Goal: Navigation & Orientation: Understand site structure

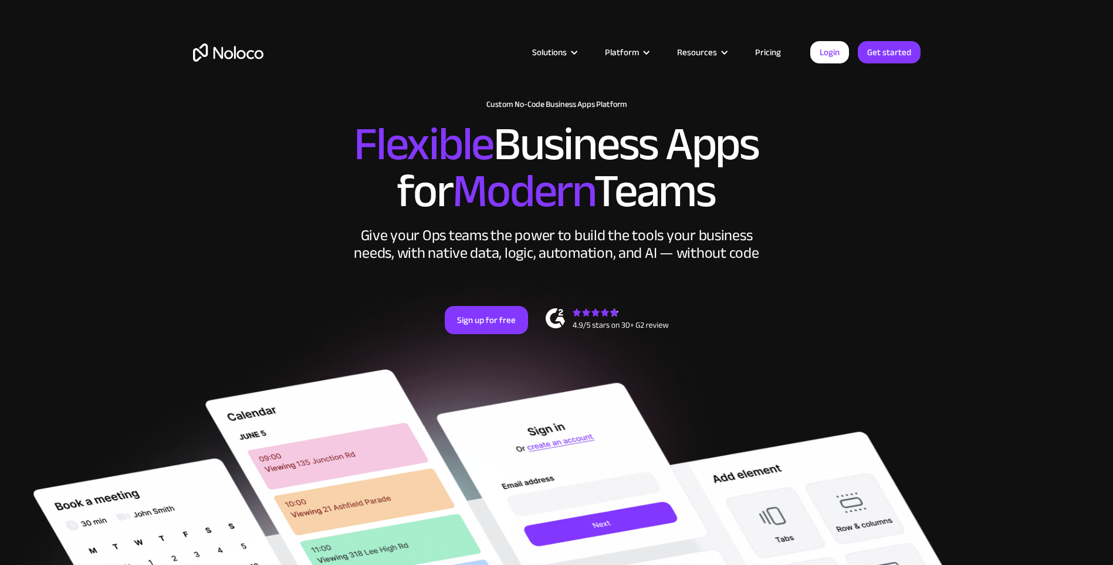
click at [765, 51] on link "Pricing" at bounding box center [768, 52] width 55 height 15
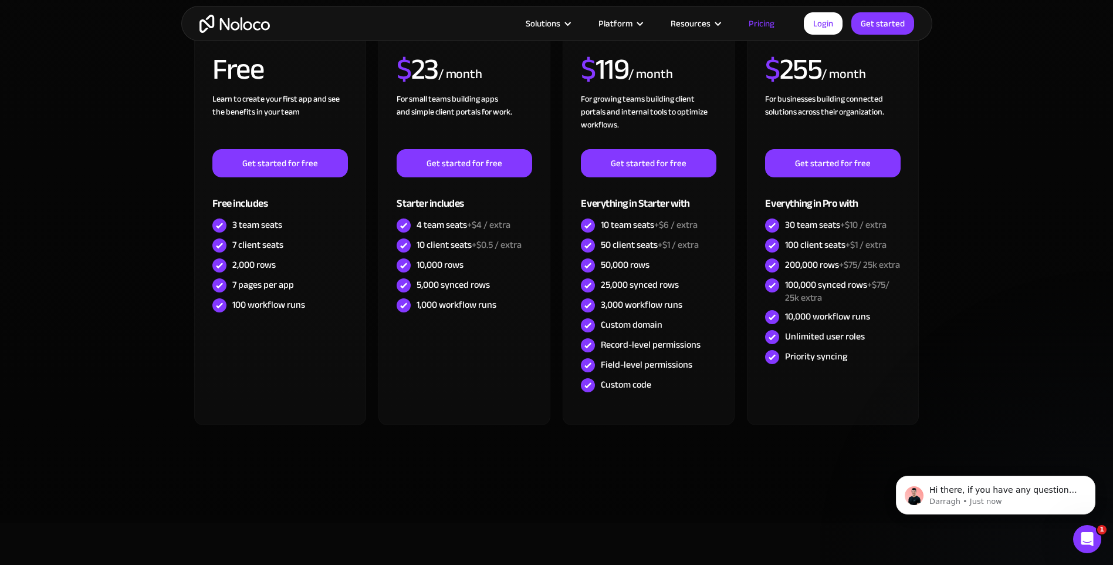
scroll to position [352, 0]
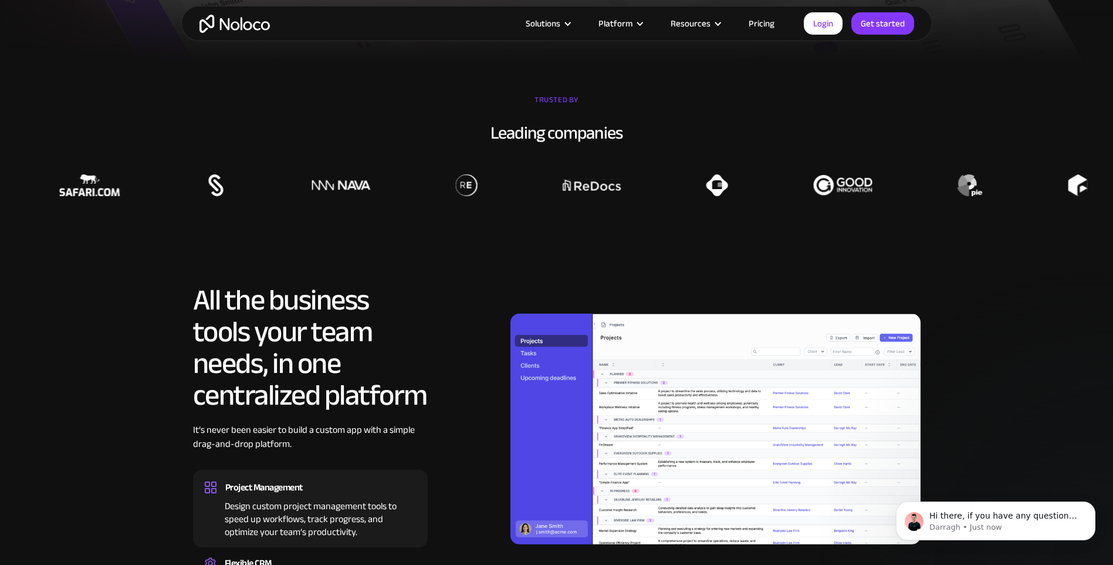
scroll to position [1232, 0]
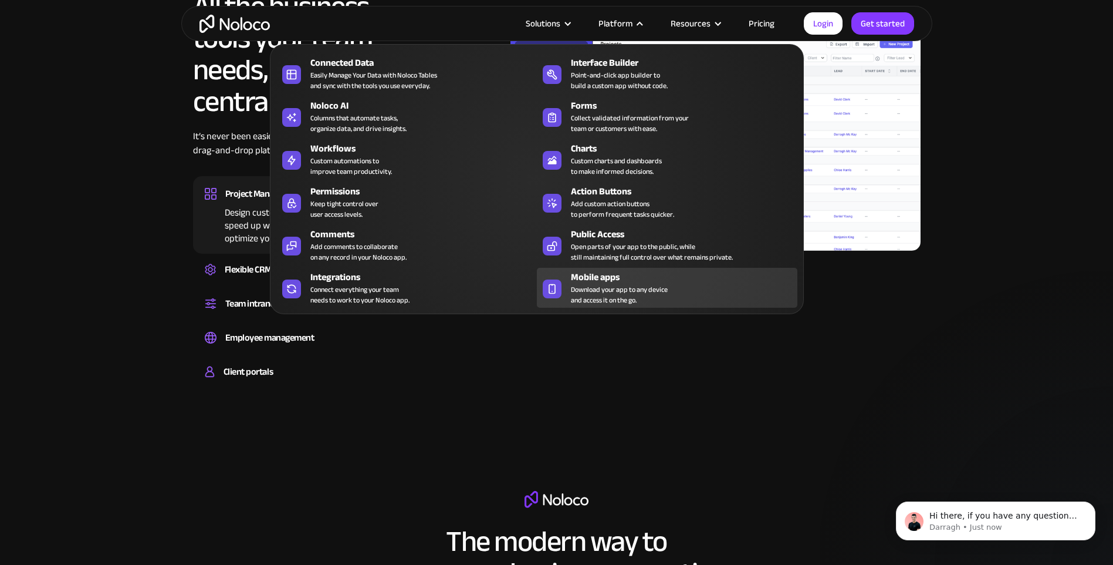
click at [618, 298] on span "Download your app to any device and access it on the go." at bounding box center [619, 294] width 97 height 21
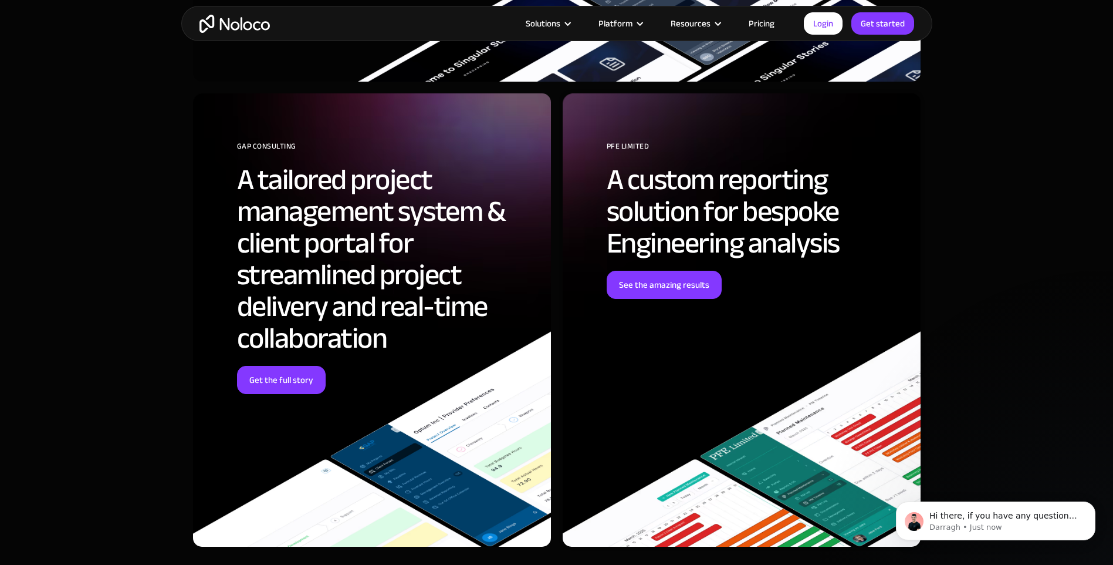
scroll to position [3110, 0]
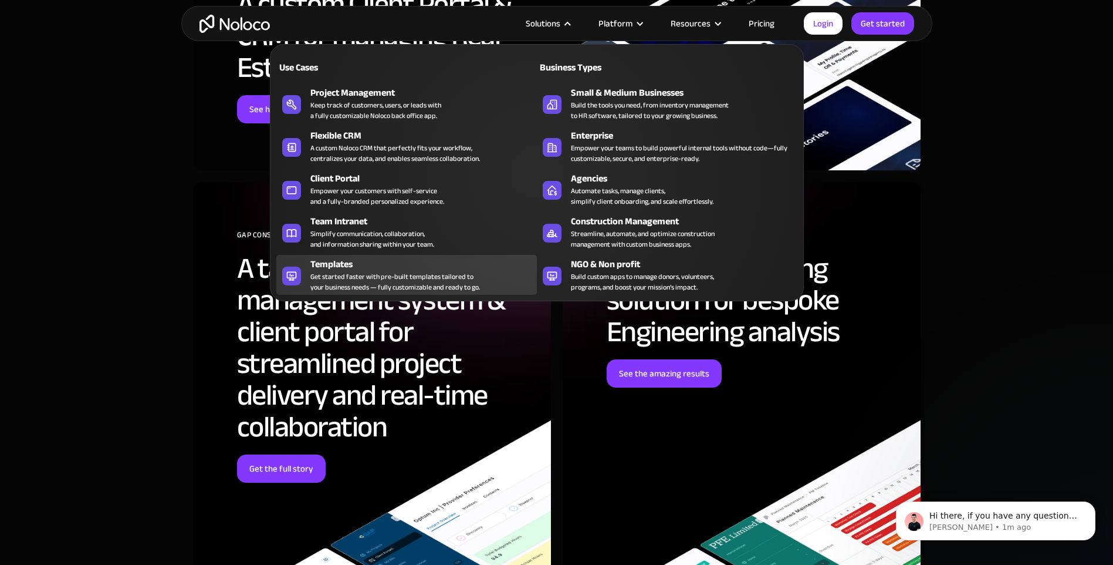
click at [363, 263] on div "Templates" at bounding box center [426, 264] width 232 height 14
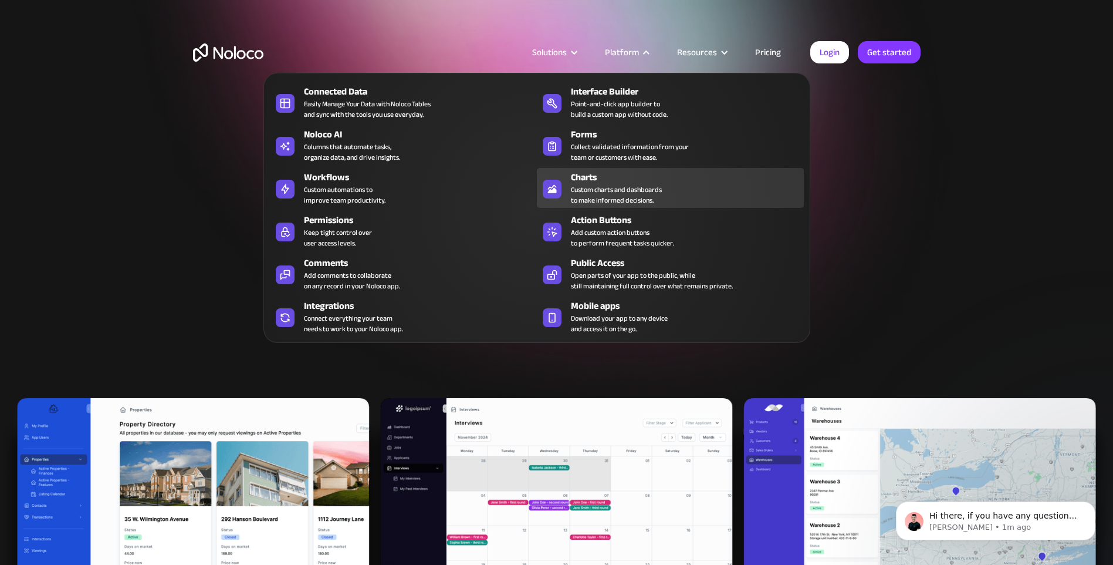
click at [603, 198] on div "Custom charts and dashboards to make informed decisions." at bounding box center [616, 194] width 91 height 21
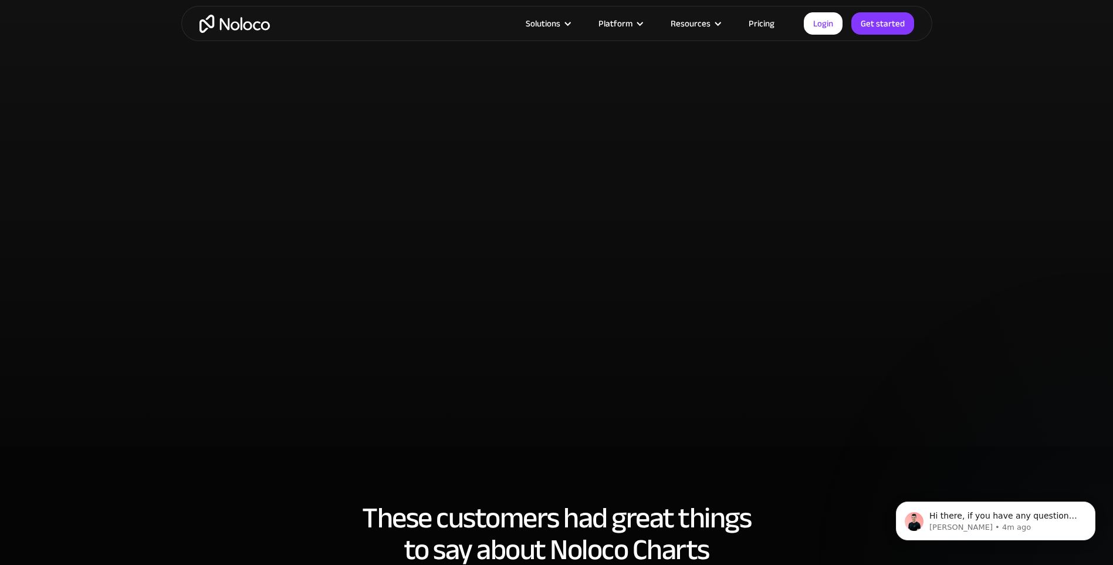
scroll to position [2523, 0]
